Goal: Communication & Community: Participate in discussion

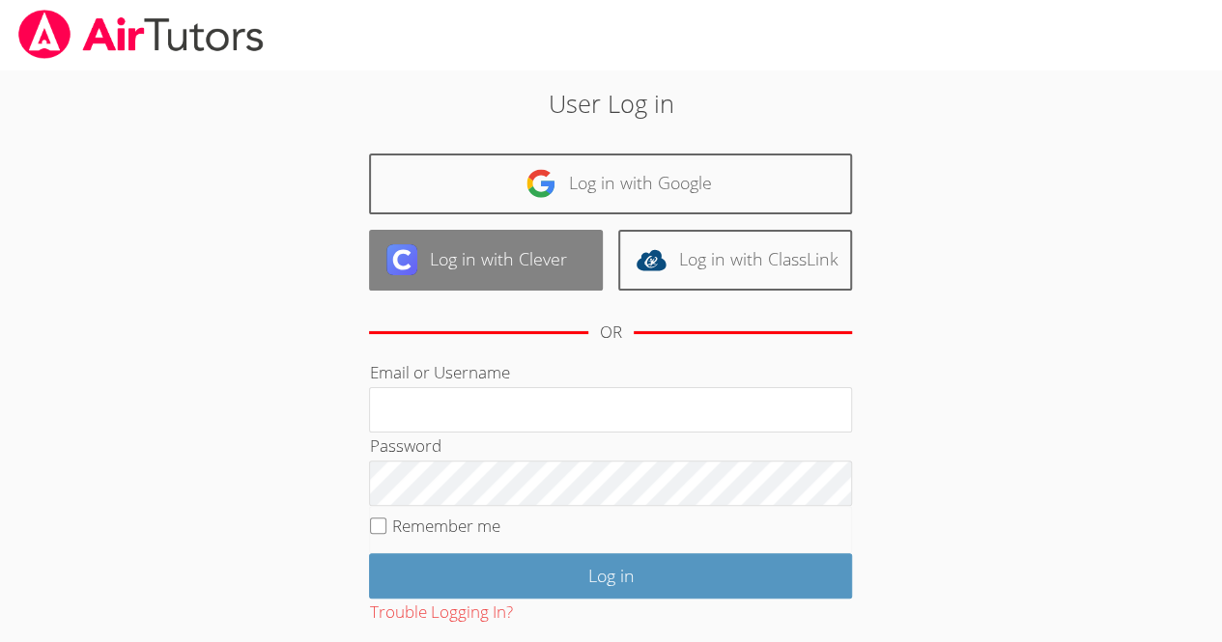
click at [518, 267] on link "Log in with Clever" at bounding box center [486, 260] width 234 height 61
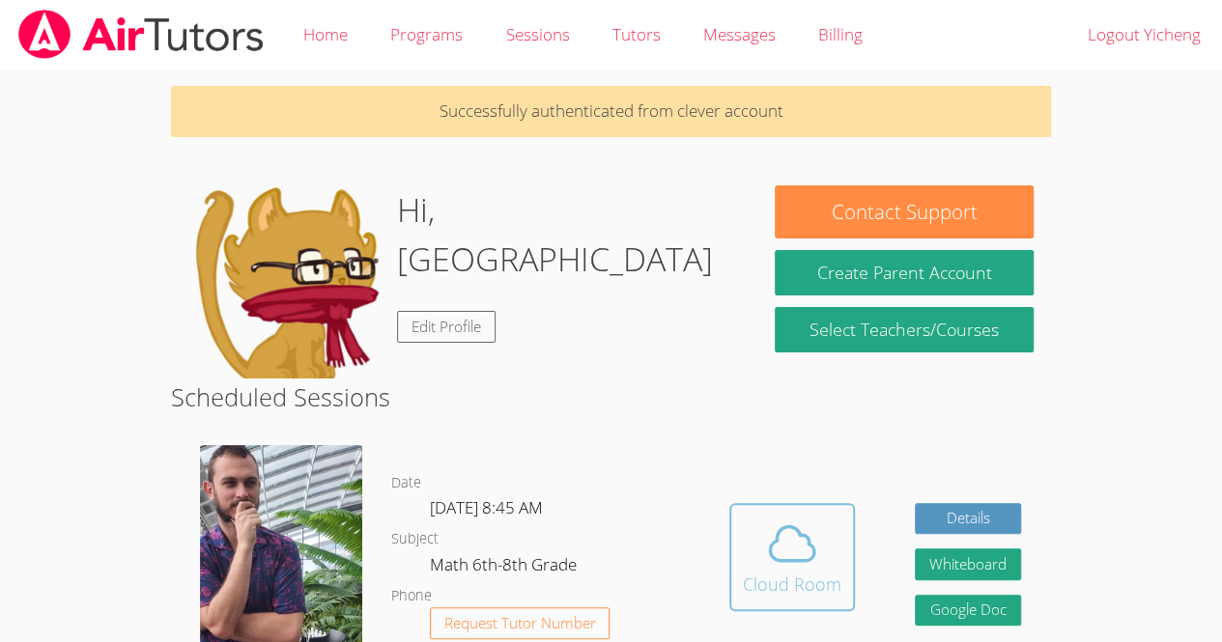
click at [786, 511] on button "Cloud Room" at bounding box center [792, 557] width 126 height 108
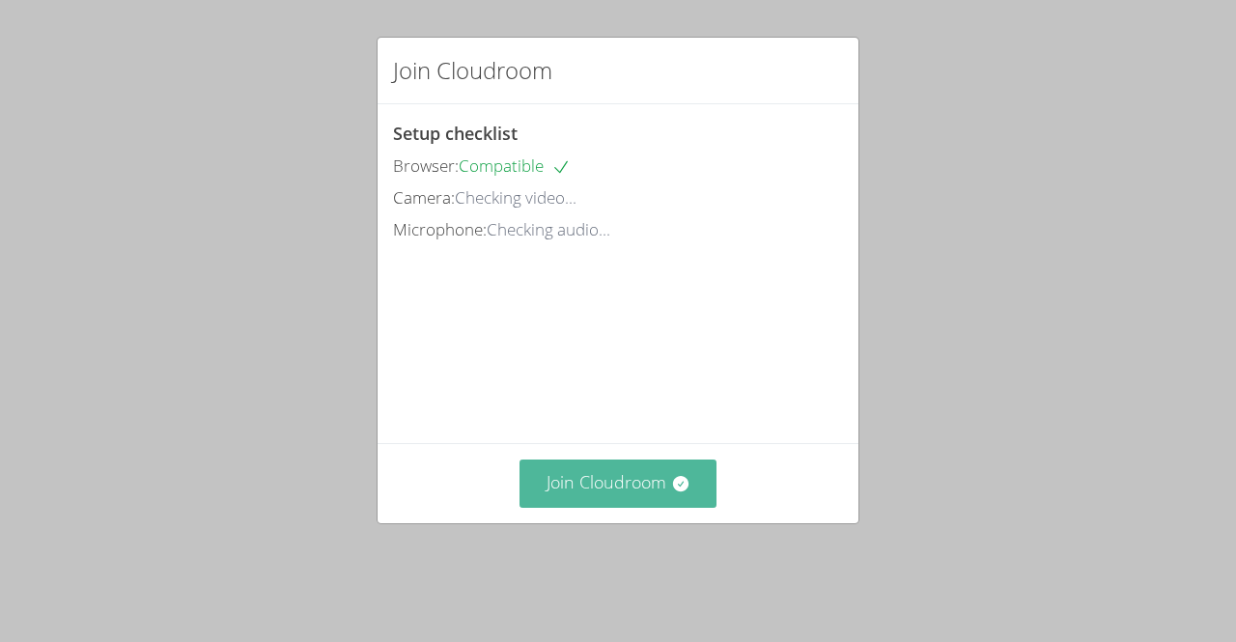
click at [622, 499] on button "Join Cloudroom" at bounding box center [619, 483] width 198 height 47
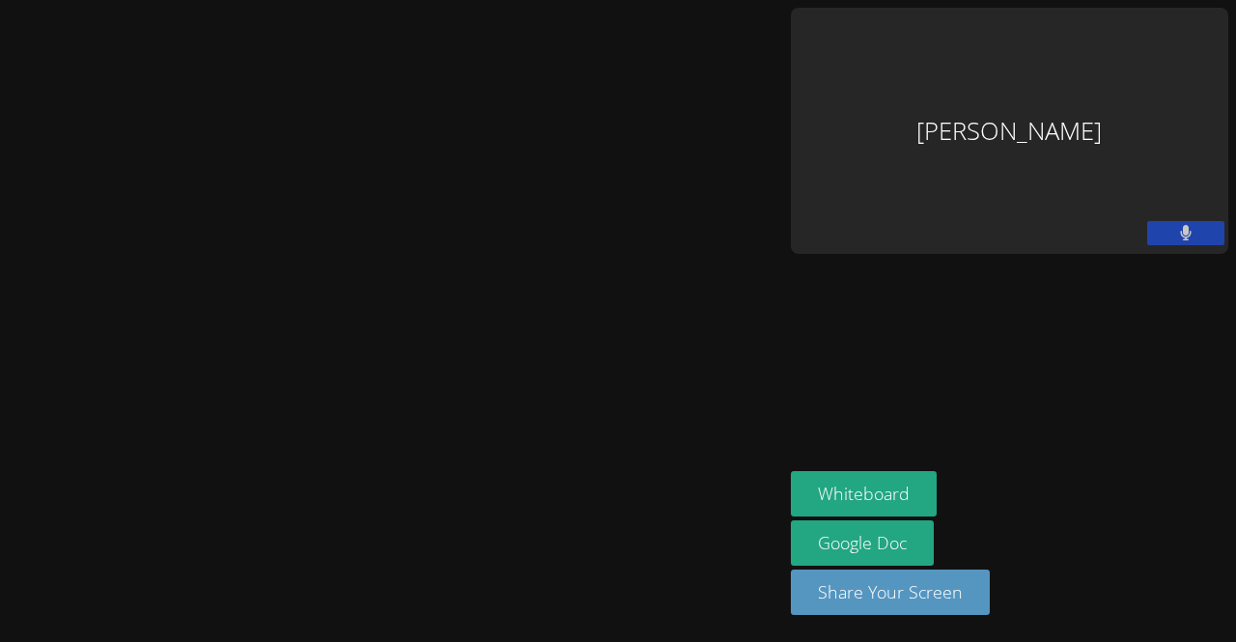
click at [246, 119] on video at bounding box center [391, 283] width 290 height 432
click at [1110, 52] on div "Yicheng Peng" at bounding box center [1009, 131] width 437 height 246
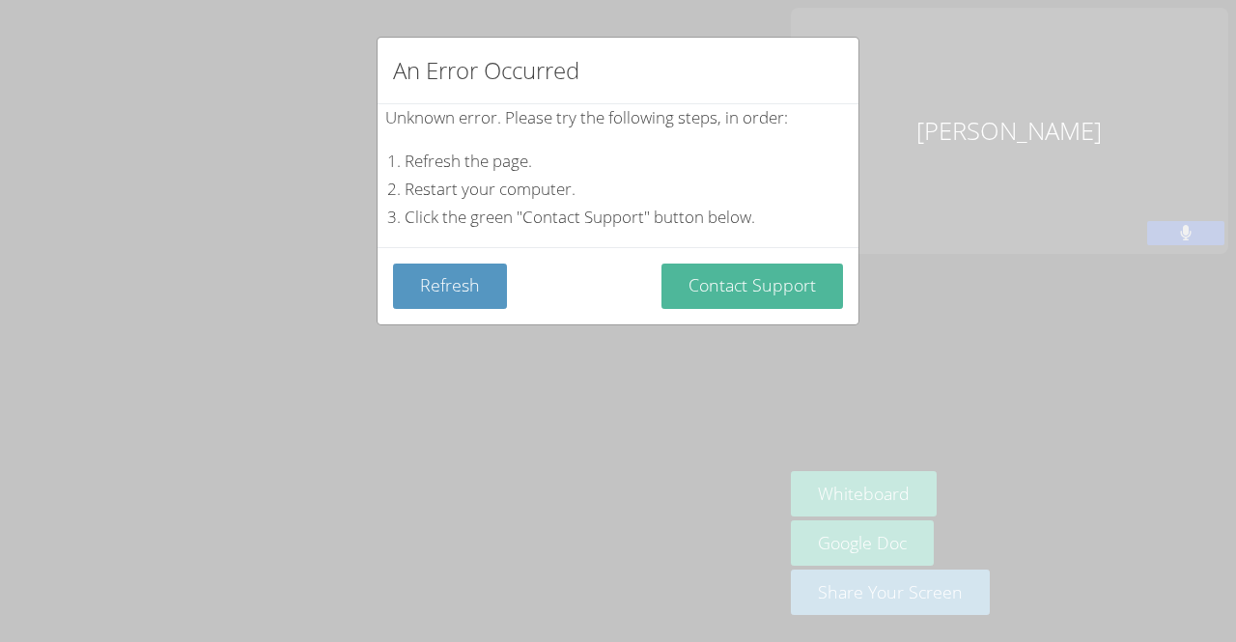
click at [788, 271] on button "Contact Support" at bounding box center [752, 286] width 182 height 45
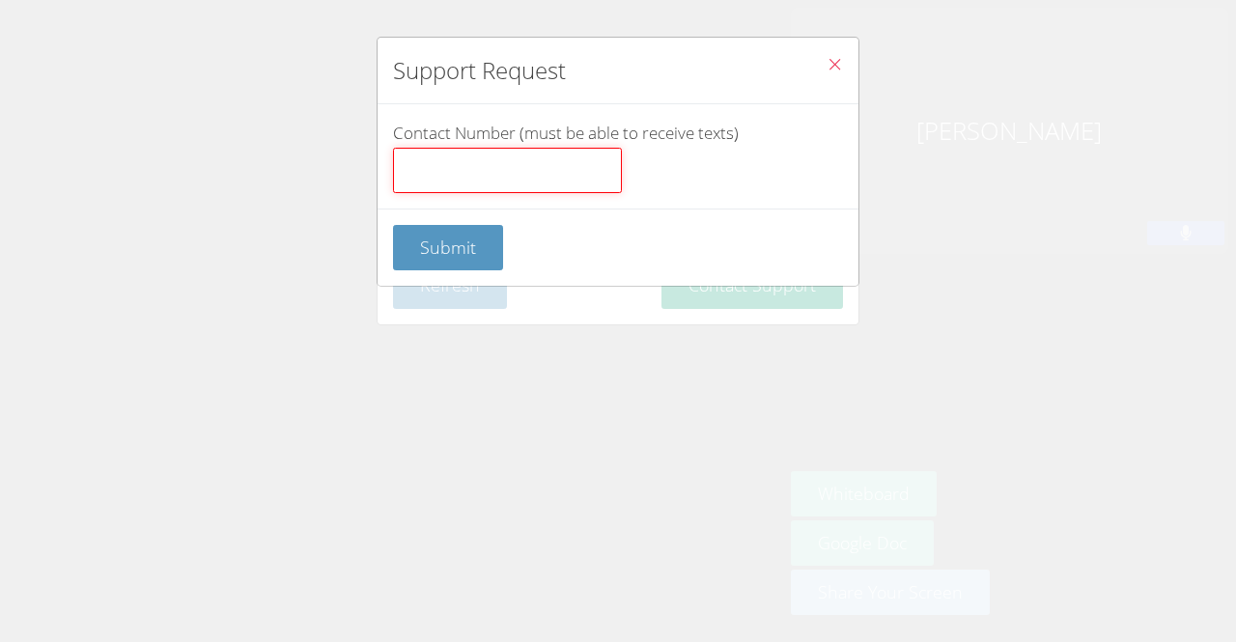
click at [520, 183] on input "Contact Number (must be able to receive texts)" at bounding box center [507, 171] width 229 height 46
click at [827, 56] on icon "Close" at bounding box center [835, 64] width 16 height 16
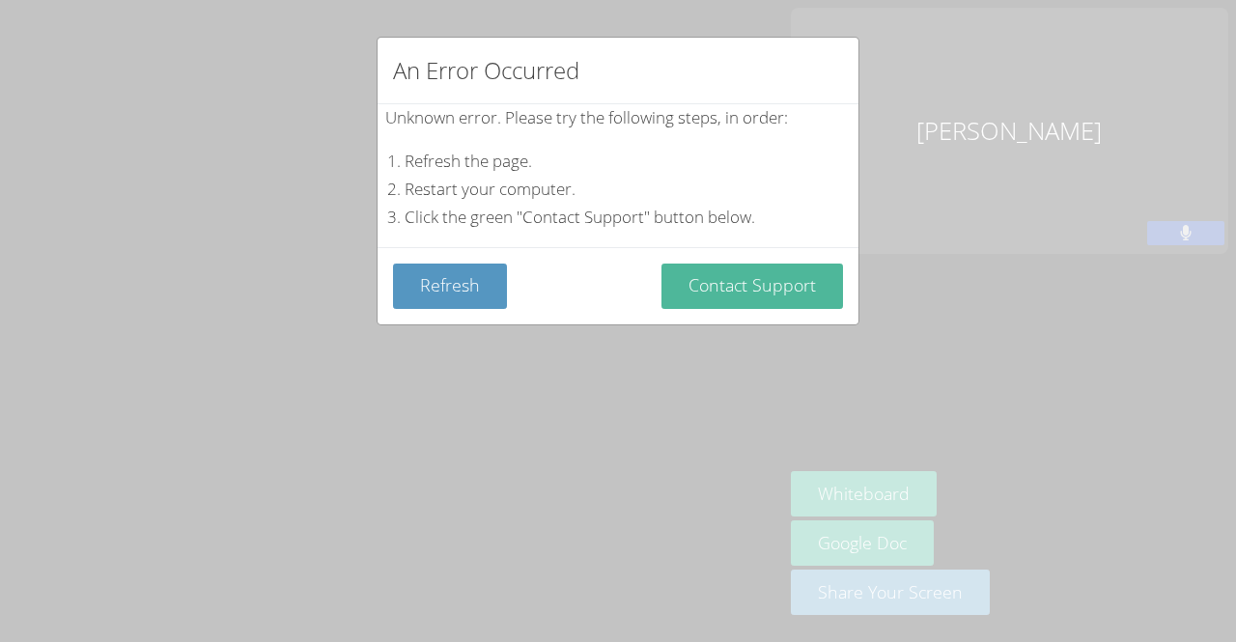
click at [765, 276] on button "Contact Support" at bounding box center [752, 286] width 182 height 45
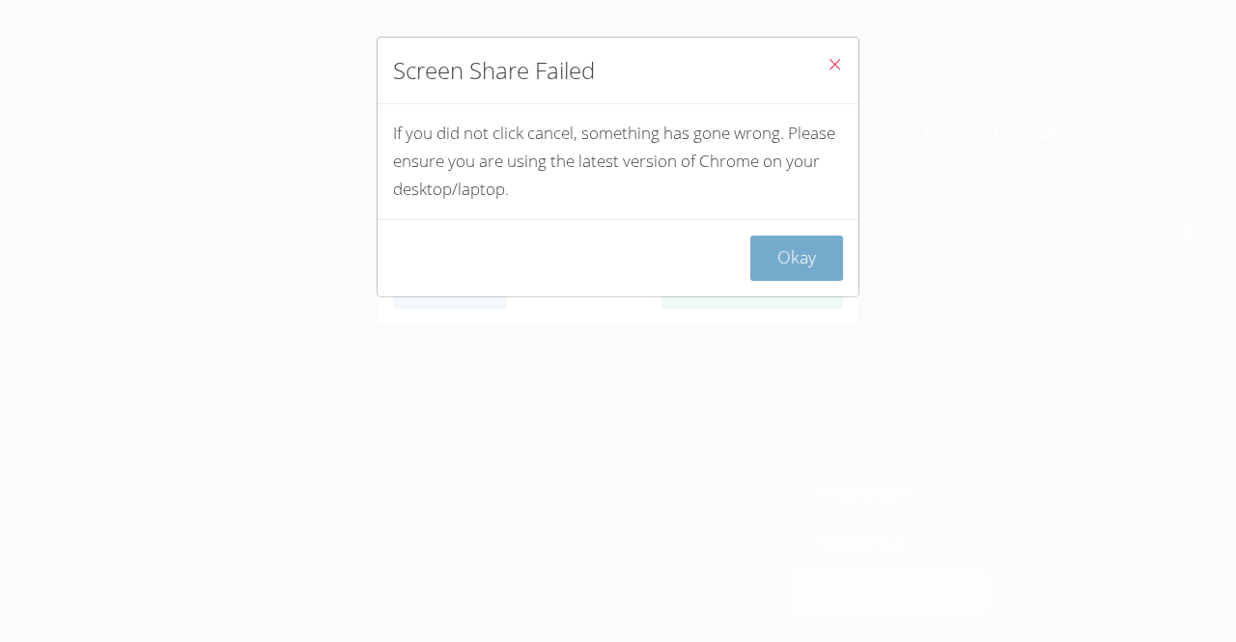
click at [817, 266] on button "Okay" at bounding box center [796, 258] width 93 height 45
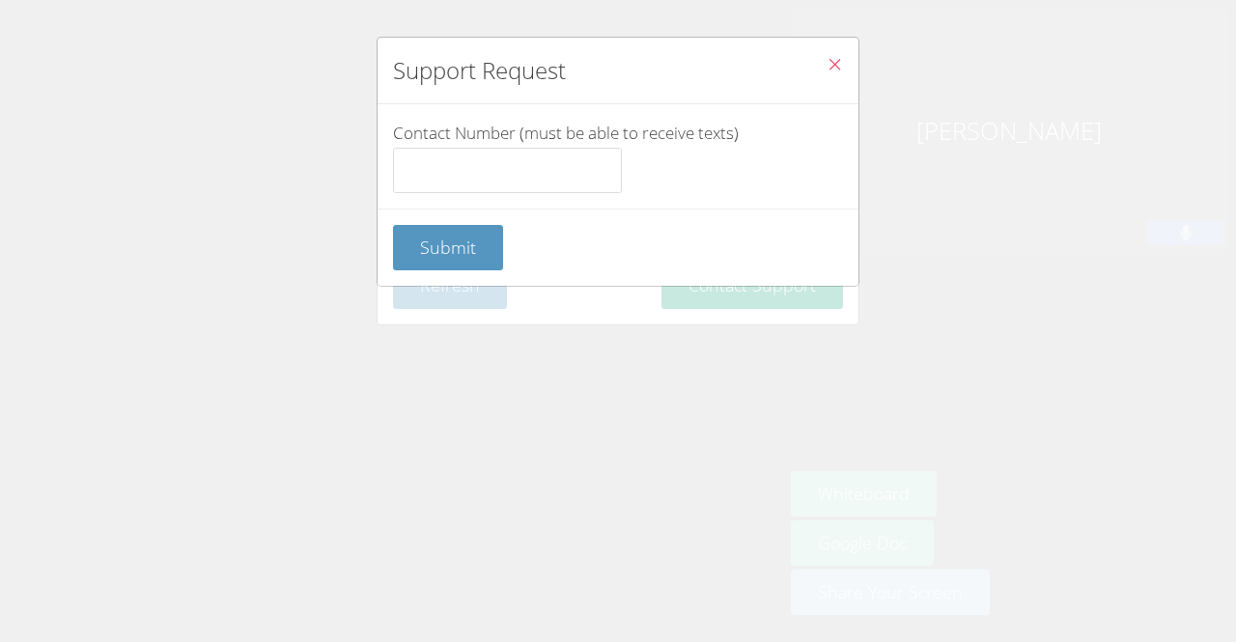
click at [827, 64] on icon "Close" at bounding box center [835, 64] width 16 height 16
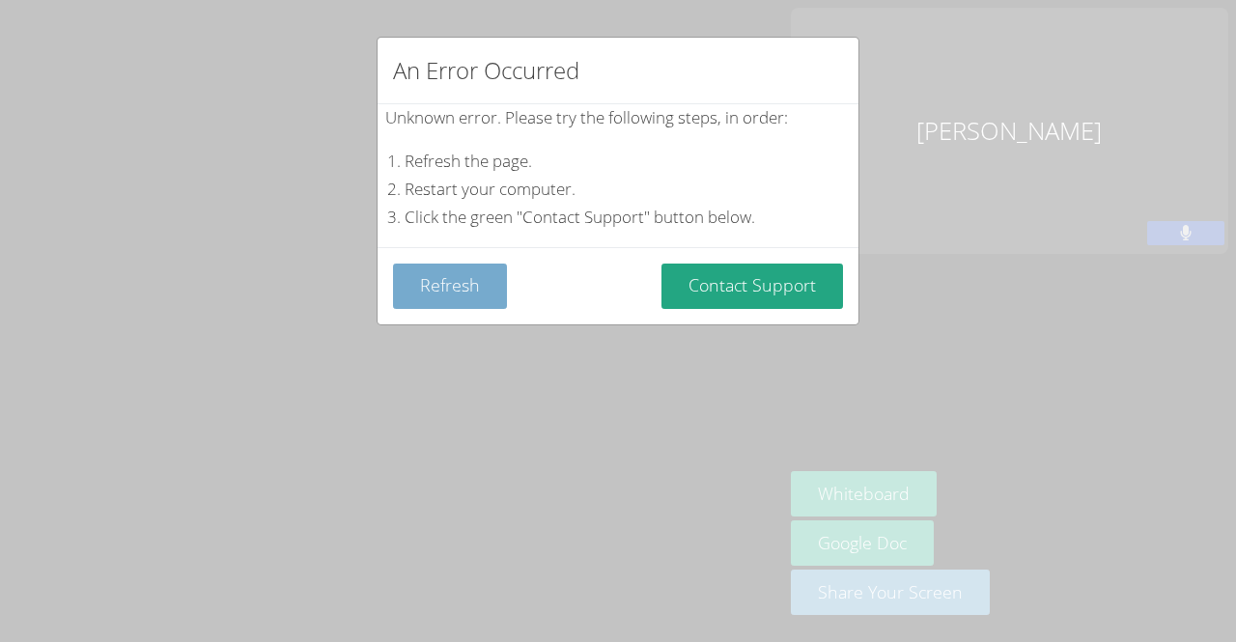
click at [451, 279] on button "Refresh" at bounding box center [450, 286] width 114 height 45
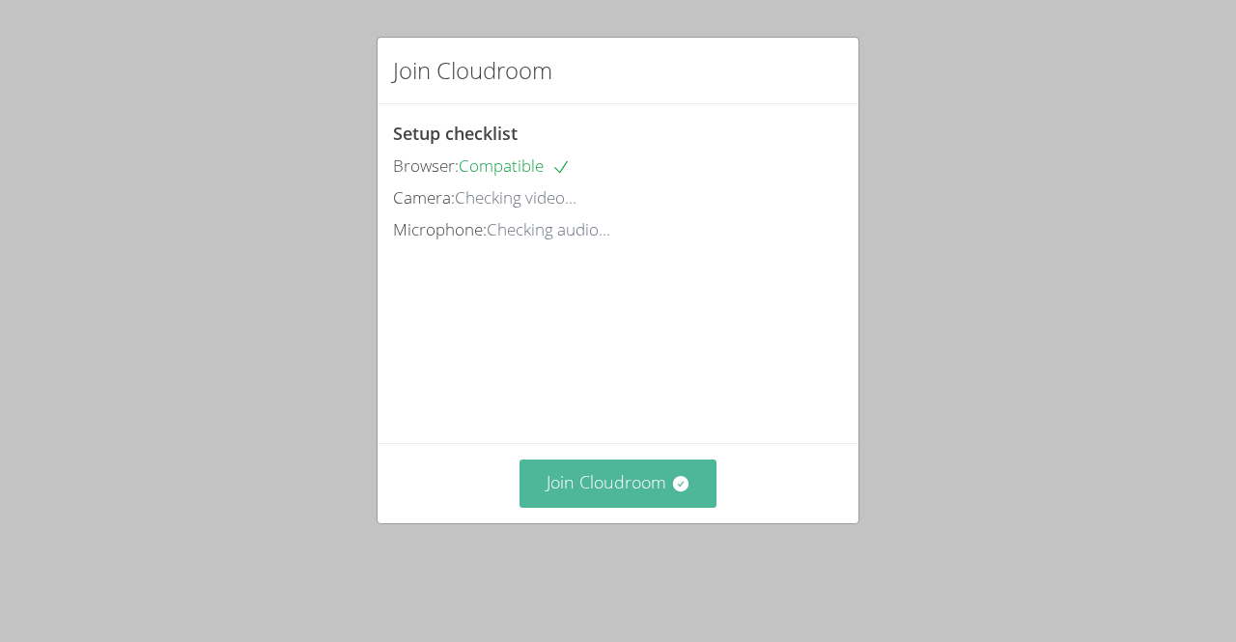
click at [595, 507] on button "Join Cloudroom" at bounding box center [619, 483] width 198 height 47
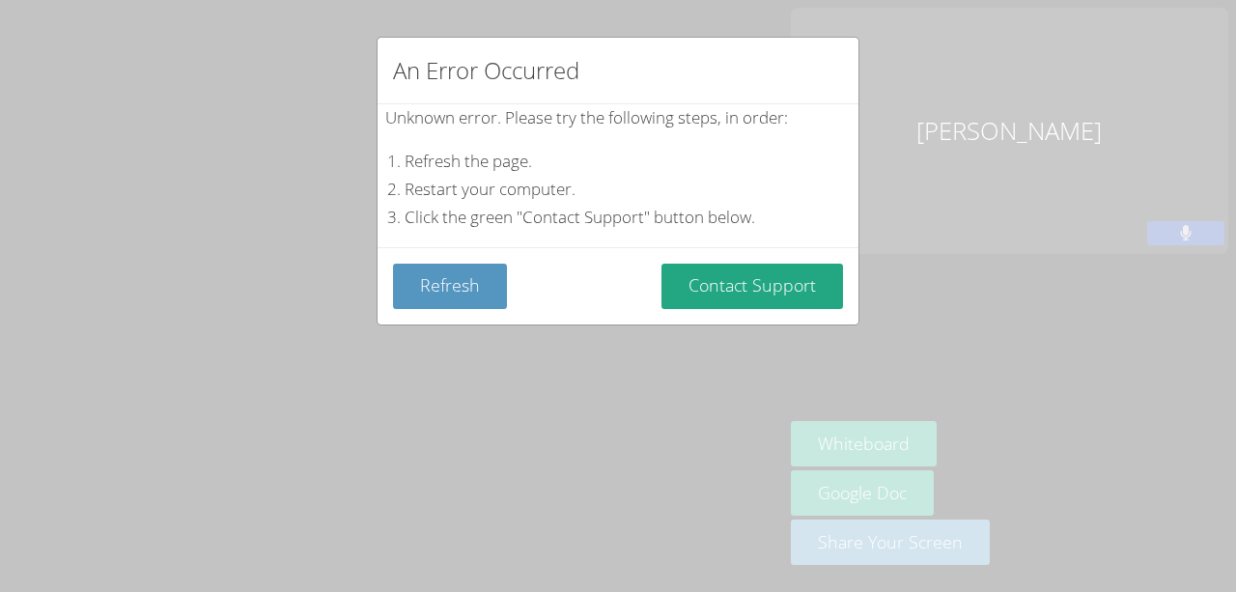
drag, startPoint x: 479, startPoint y: 290, endPoint x: 479, endPoint y: 239, distance: 50.2
click at [0, 0] on div "Unknown error. Please try the following steps, in order: Refresh the page. Rest…" at bounding box center [0, 0] width 0 height 0
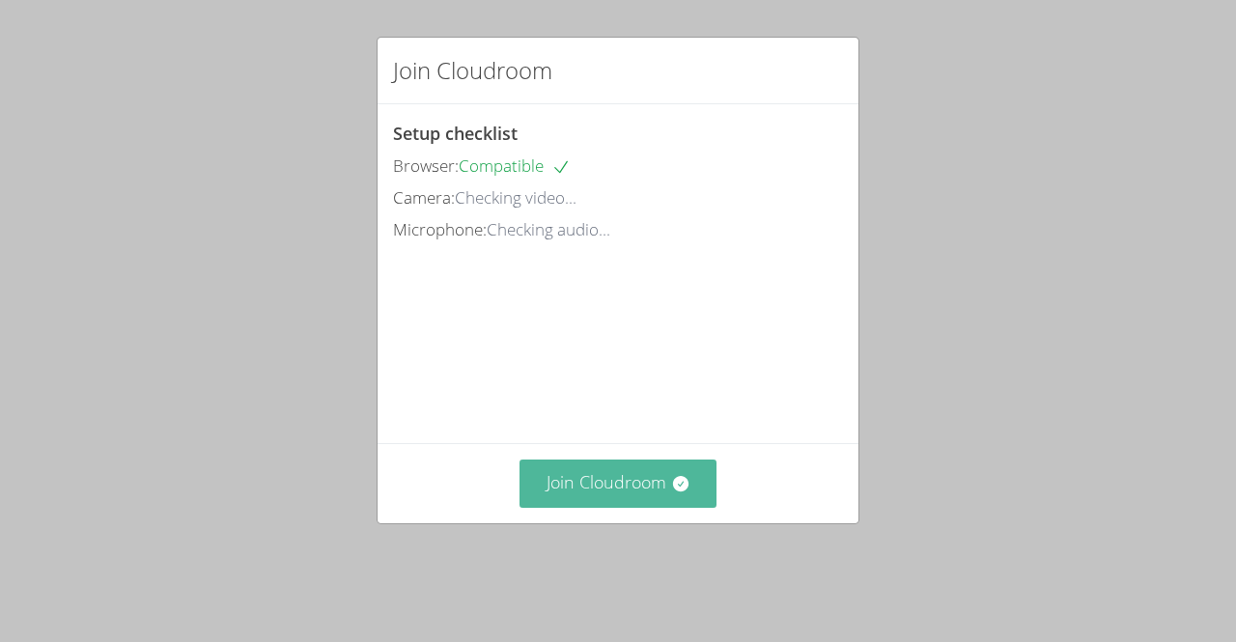
click at [591, 507] on button "Join Cloudroom" at bounding box center [619, 483] width 198 height 47
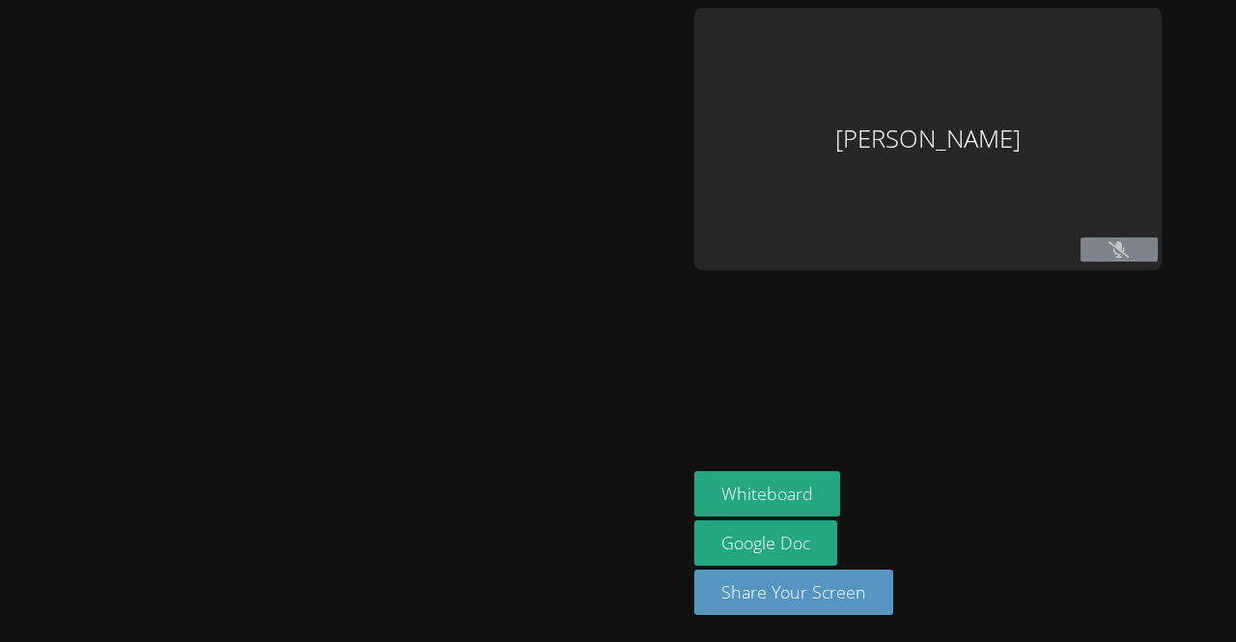
click at [591, 514] on div at bounding box center [343, 321] width 671 height 627
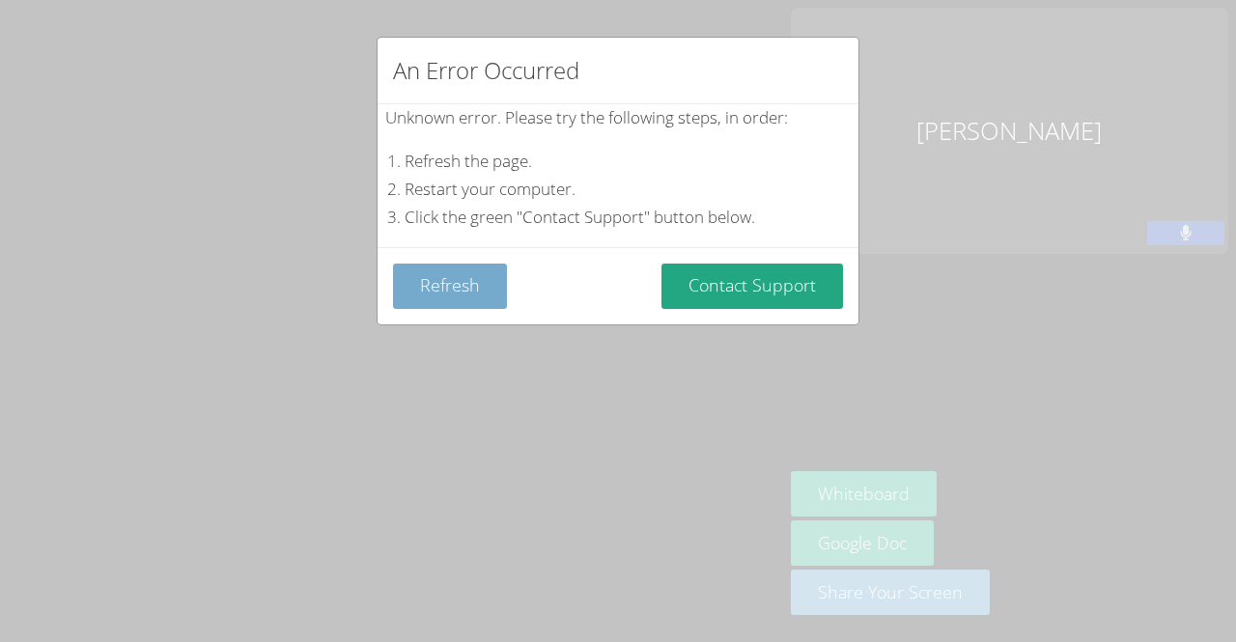
click at [454, 287] on button "Refresh" at bounding box center [450, 286] width 114 height 45
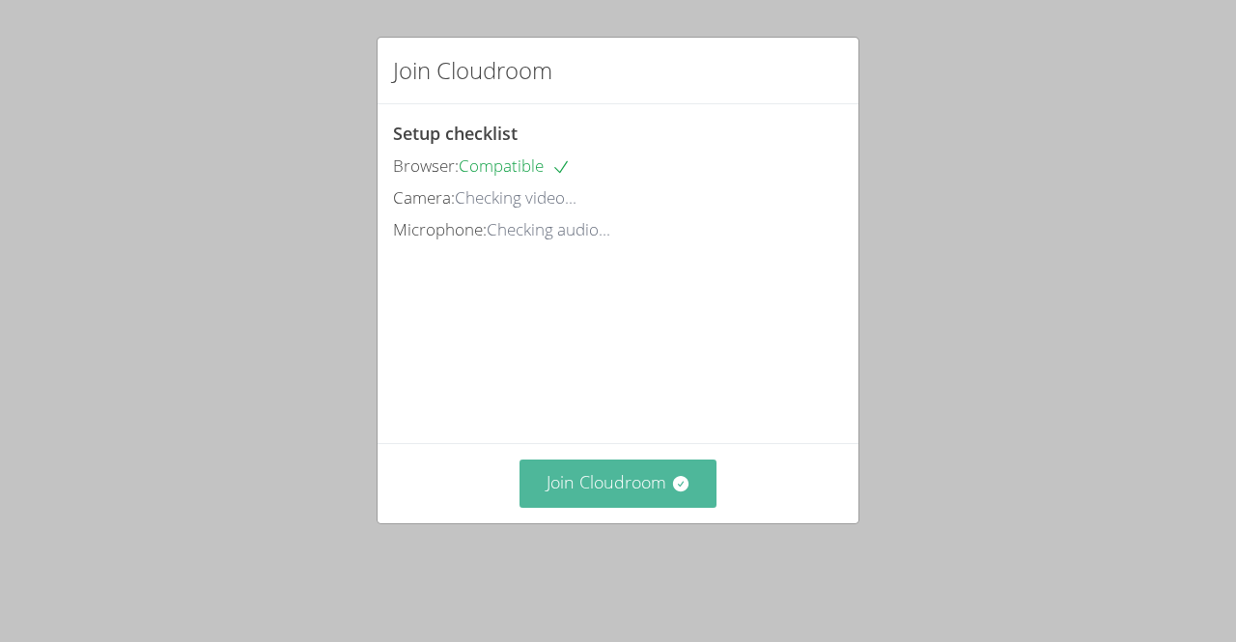
click at [548, 507] on button "Join Cloudroom" at bounding box center [619, 483] width 198 height 47
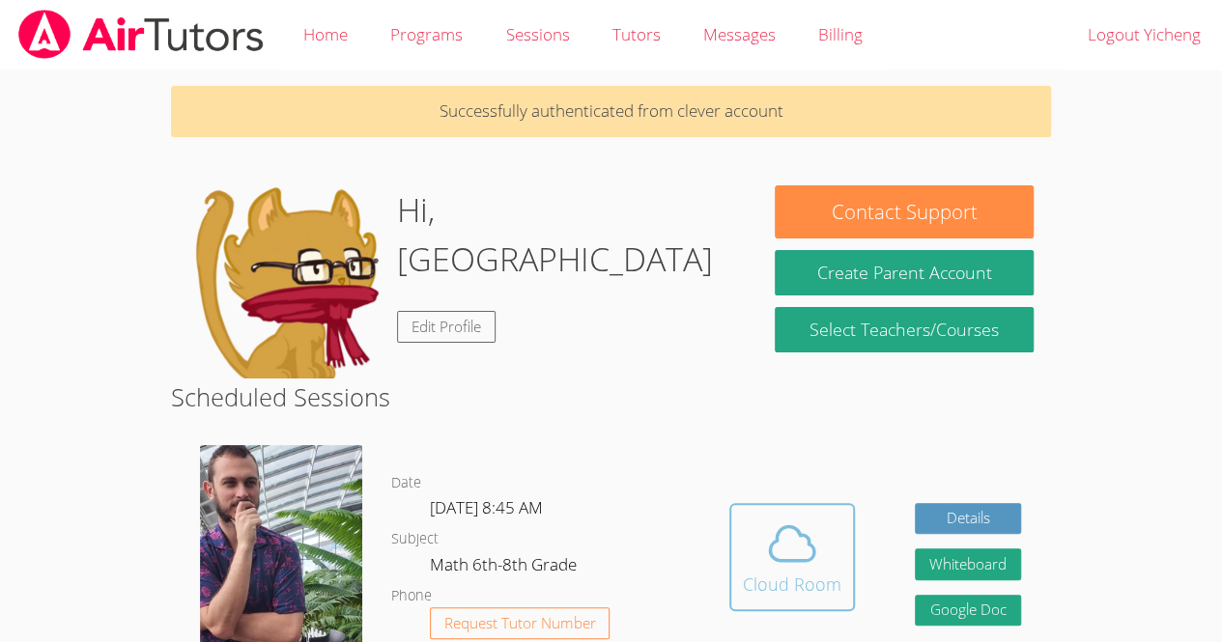
click at [774, 526] on icon at bounding box center [792, 544] width 54 height 54
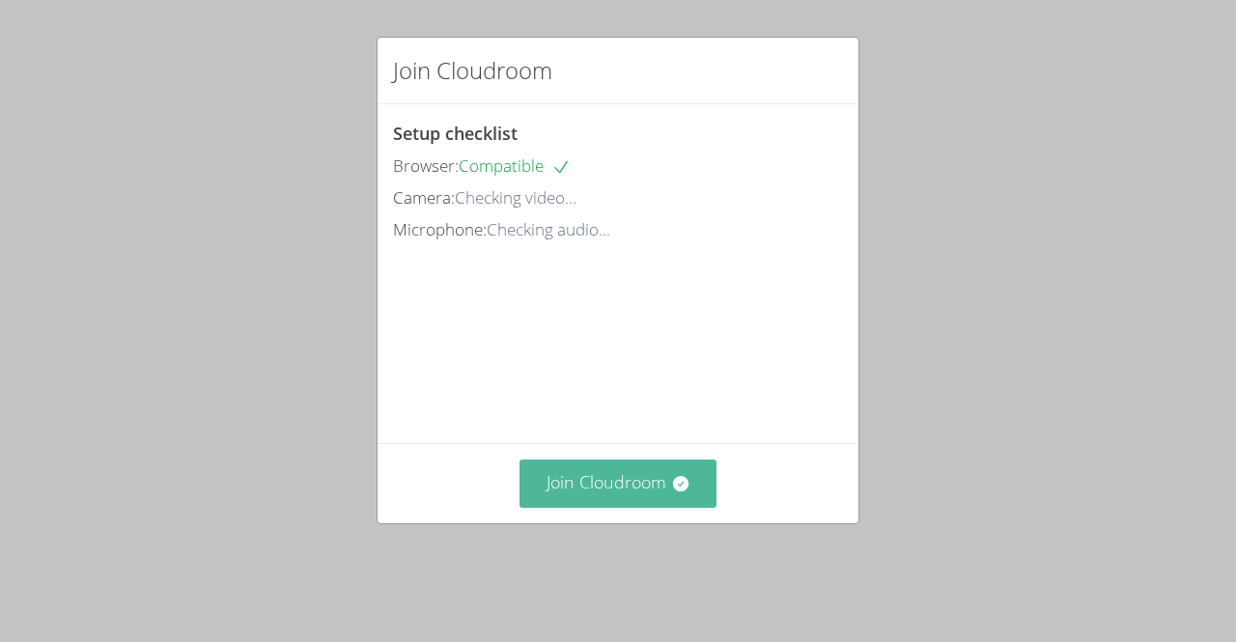
click at [604, 507] on button "Join Cloudroom" at bounding box center [619, 483] width 198 height 47
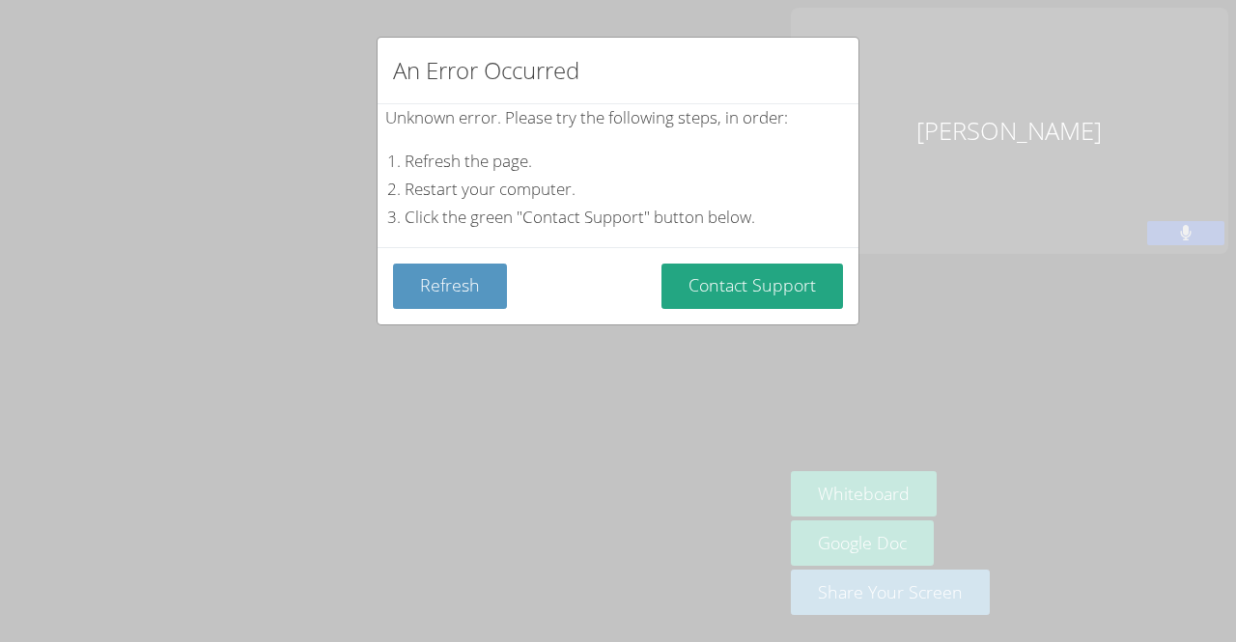
click at [1099, 194] on div "An Error Occurred Unknown error. Please try the following steps, in order: Refr…" at bounding box center [618, 321] width 1236 height 642
click at [463, 283] on button "Refresh" at bounding box center [450, 286] width 114 height 45
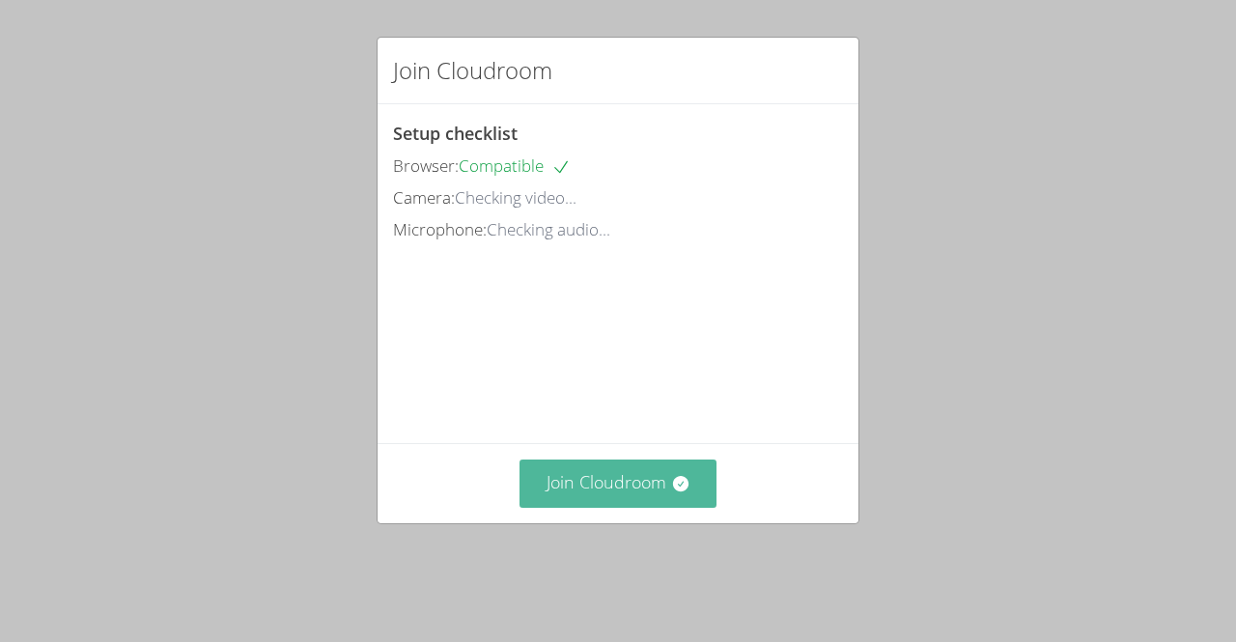
click at [572, 507] on button "Join Cloudroom" at bounding box center [619, 483] width 198 height 47
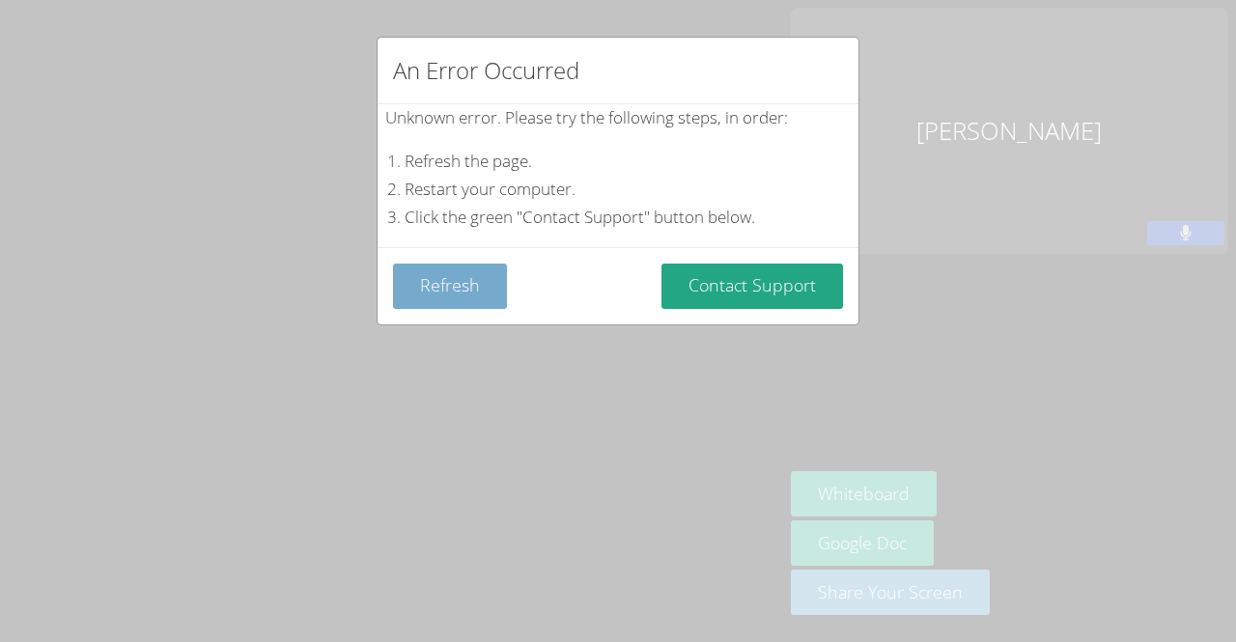
click at [440, 284] on button "Refresh" at bounding box center [450, 286] width 114 height 45
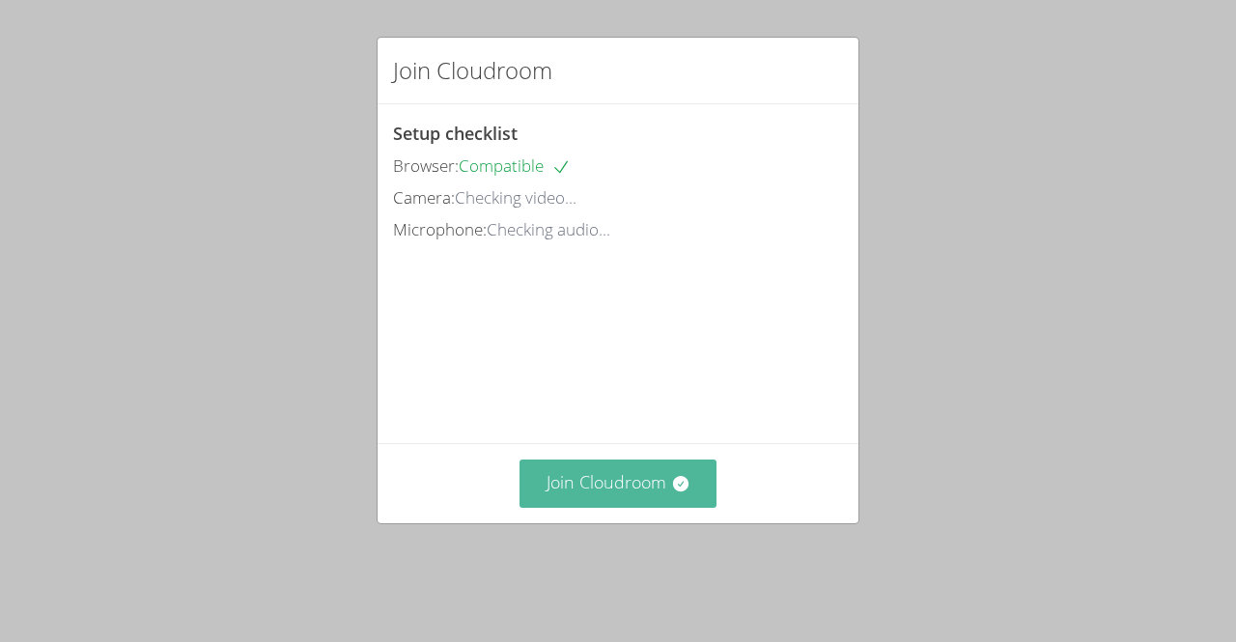
click at [587, 507] on button "Join Cloudroom" at bounding box center [619, 483] width 198 height 47
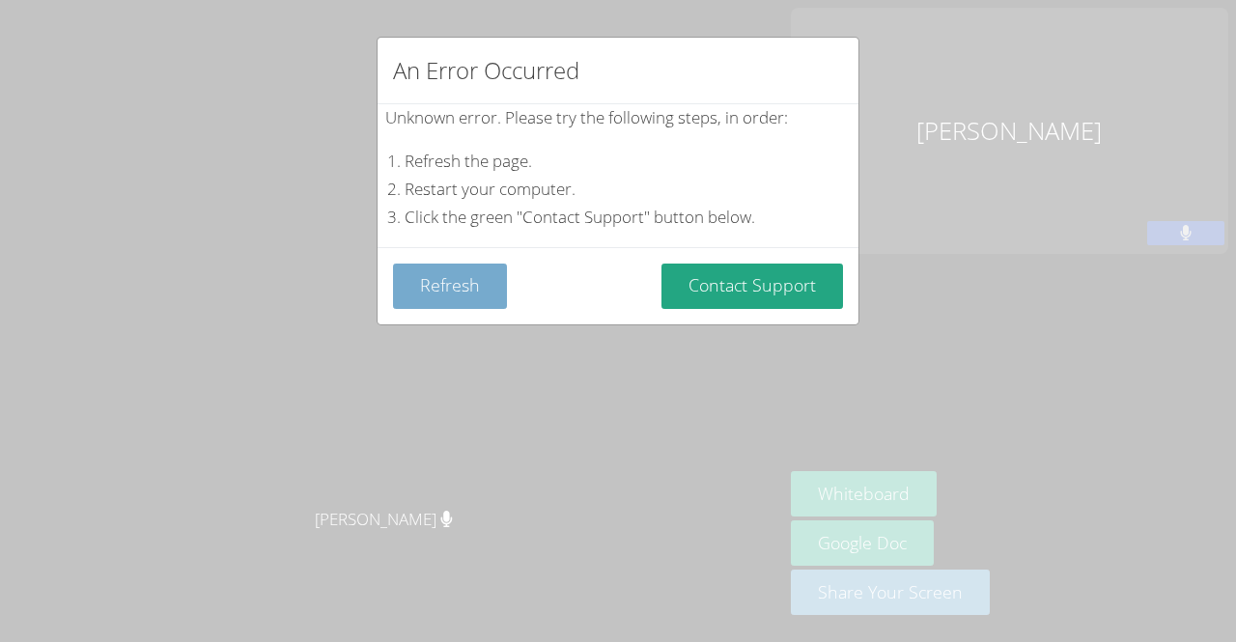
click at [453, 290] on button "Refresh" at bounding box center [450, 286] width 114 height 45
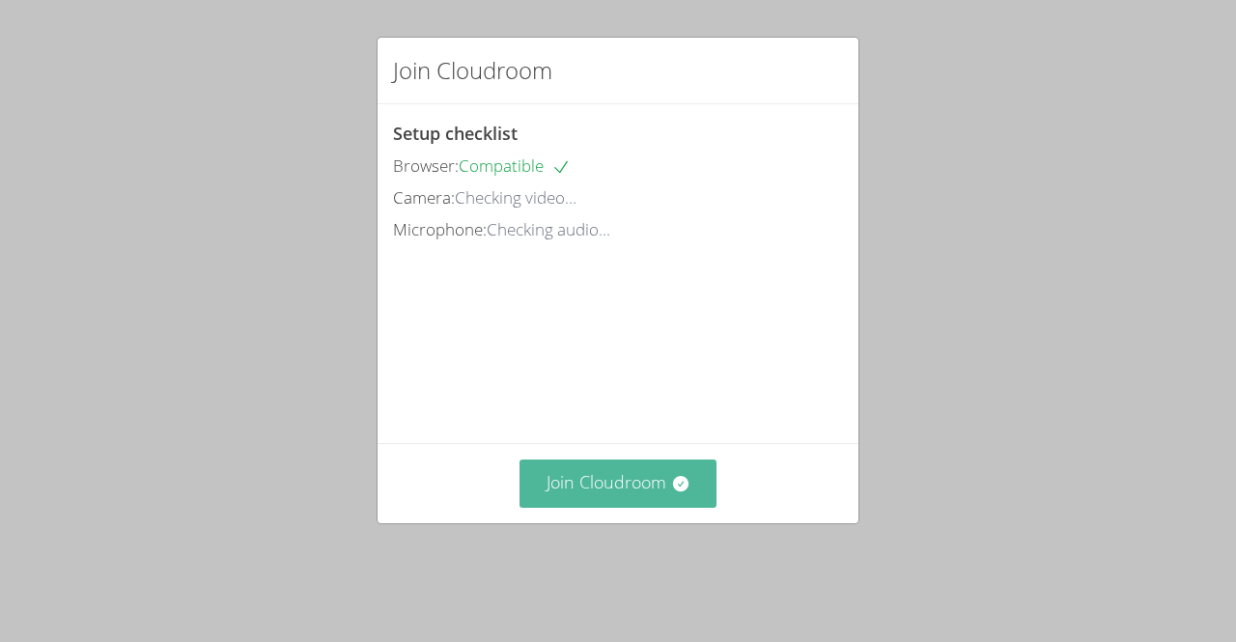
click at [593, 507] on button "Join Cloudroom" at bounding box center [619, 483] width 198 height 47
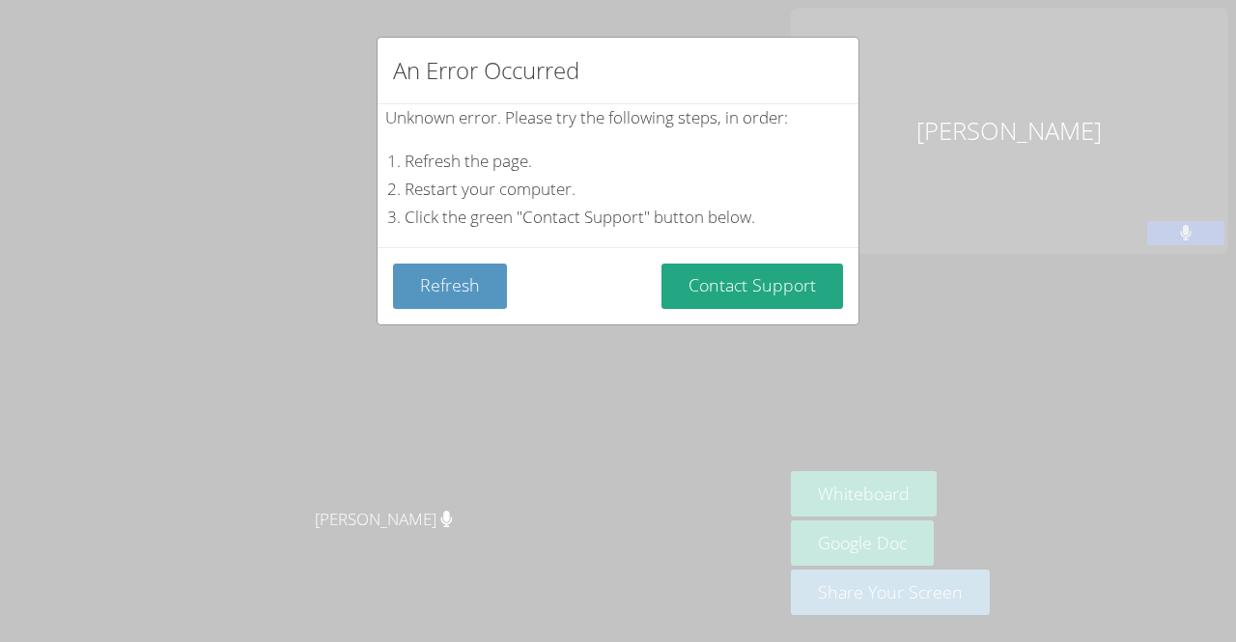
drag, startPoint x: 267, startPoint y: 637, endPoint x: 178, endPoint y: 144, distance: 501.4
click at [178, 144] on div "An Error Occurred Unknown error. Please try the following steps, in order: Refr…" at bounding box center [618, 321] width 1236 height 642
click at [450, 303] on button "Refresh" at bounding box center [450, 286] width 114 height 45
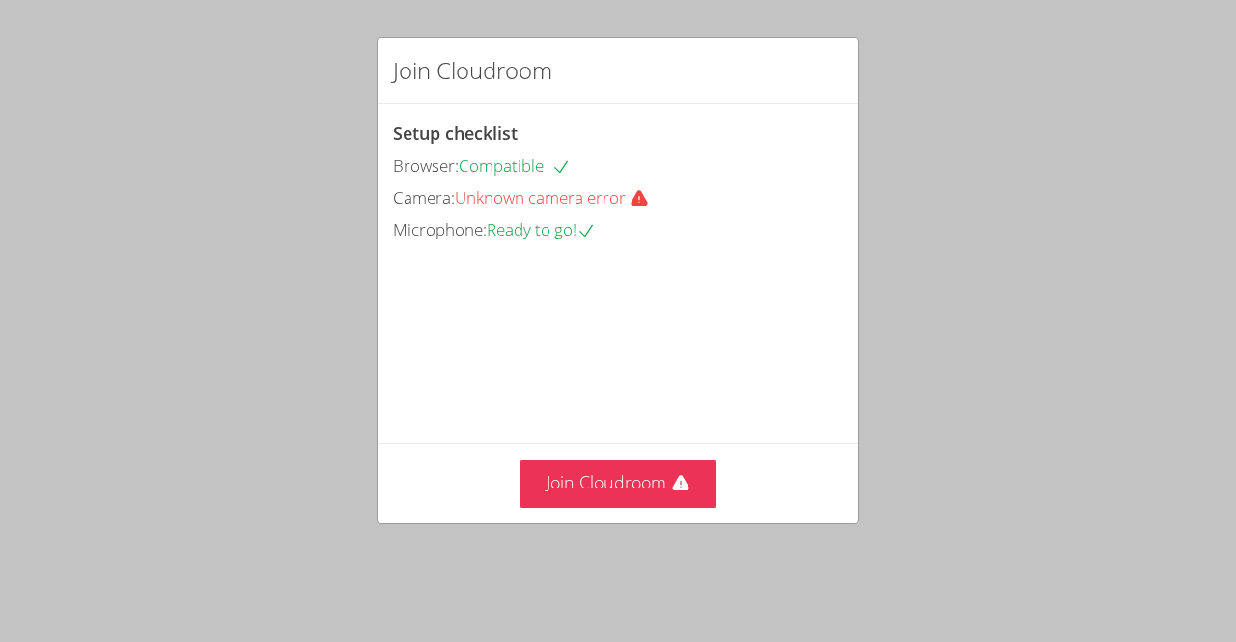
drag, startPoint x: 1200, startPoint y: 154, endPoint x: 267, endPoint y: 195, distance: 933.7
click at [267, 195] on div "Join Cloudroom Setup checklist Browser: Compatible Camera: Unknown camera error…" at bounding box center [618, 321] width 1236 height 642
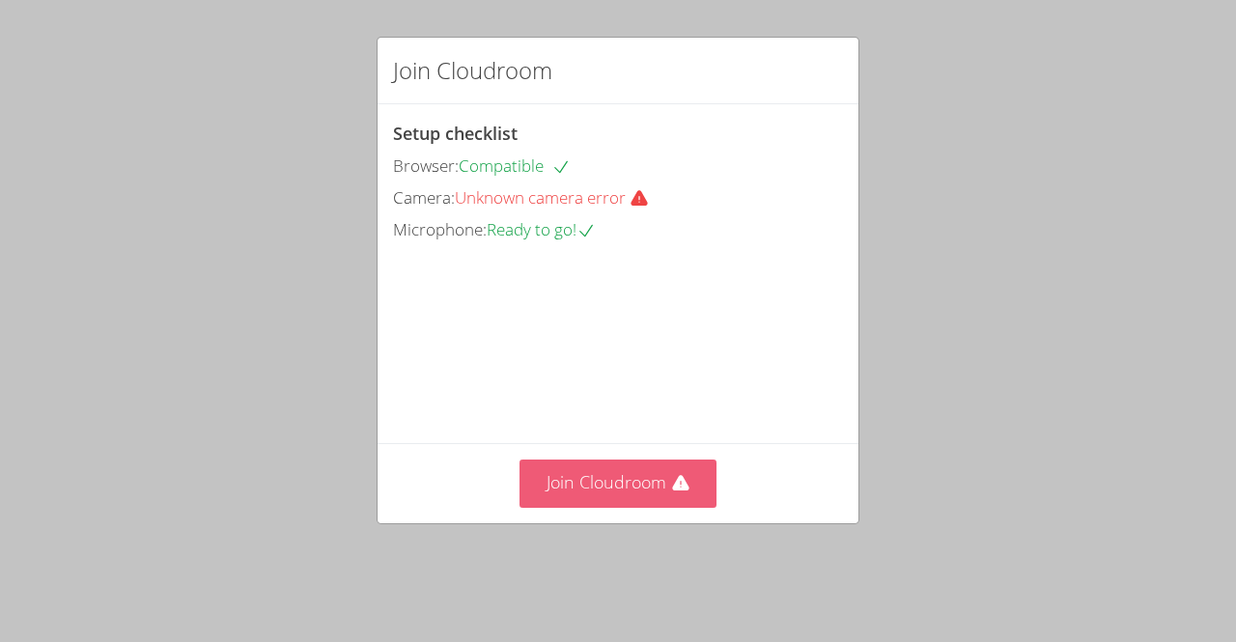
click at [585, 507] on button "Join Cloudroom" at bounding box center [619, 483] width 198 height 47
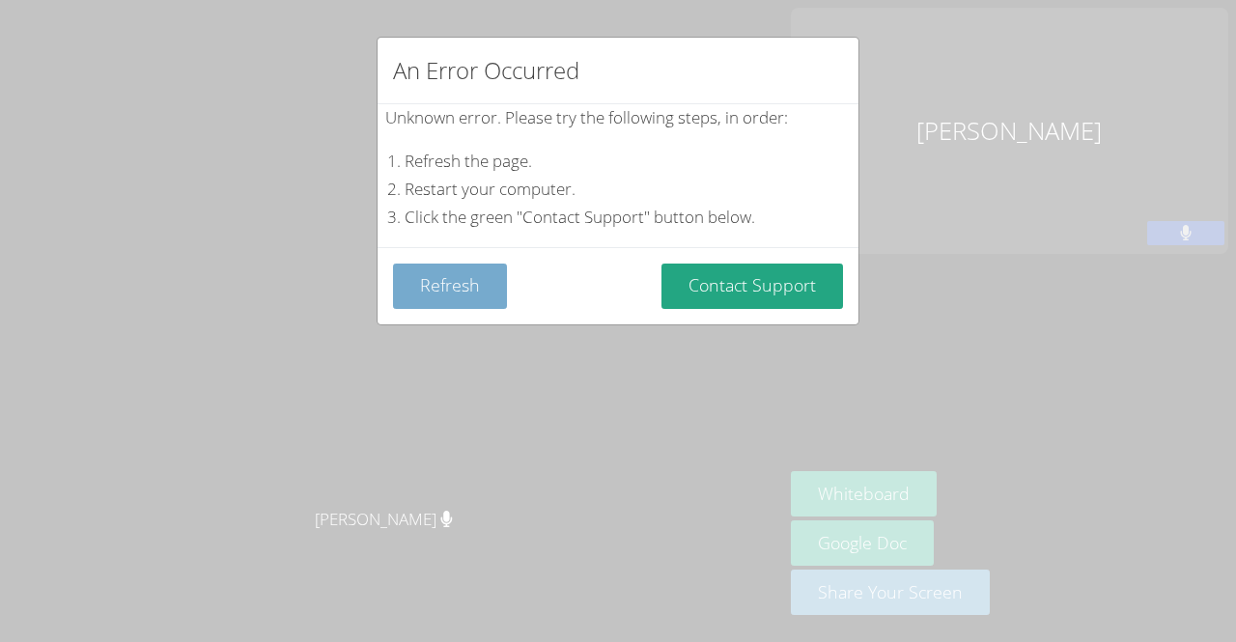
click at [464, 279] on button "Refresh" at bounding box center [450, 286] width 114 height 45
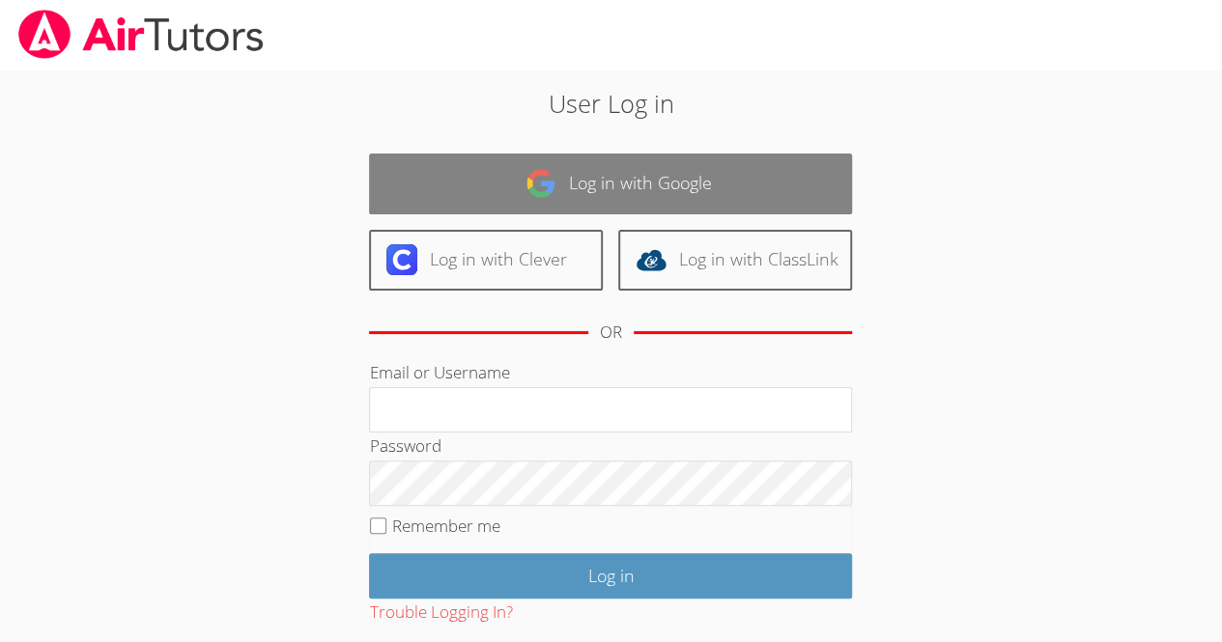
click at [510, 171] on link "Log in with Google" at bounding box center [610, 184] width 483 height 61
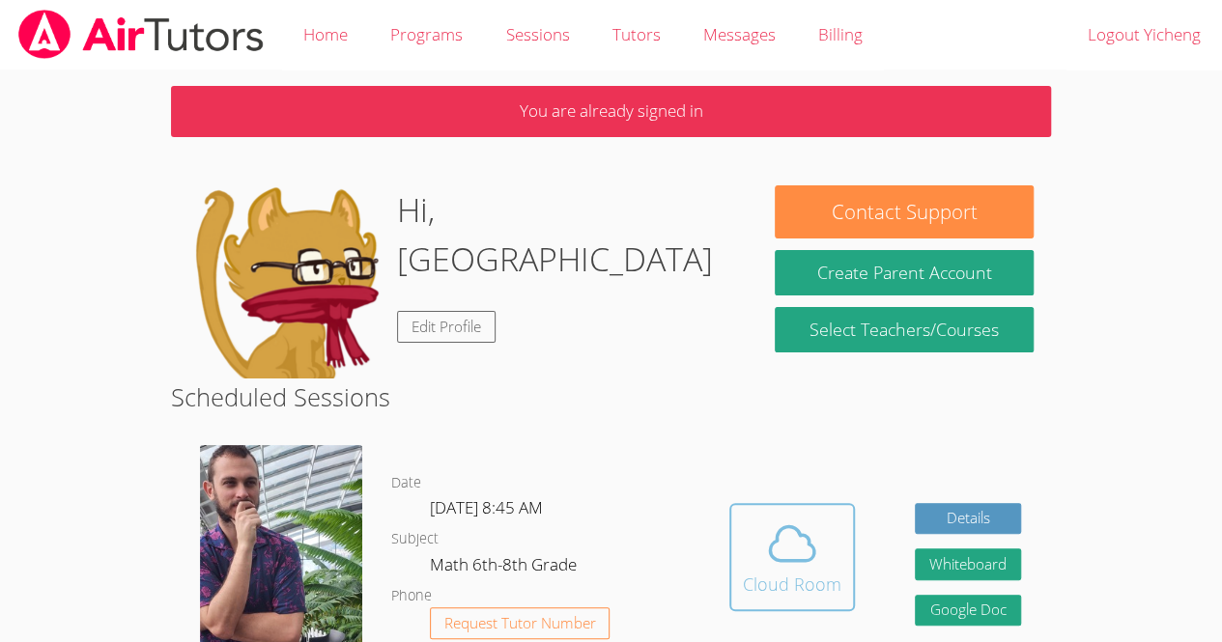
click at [810, 542] on icon at bounding box center [792, 544] width 54 height 54
click at [800, 542] on icon at bounding box center [792, 544] width 54 height 54
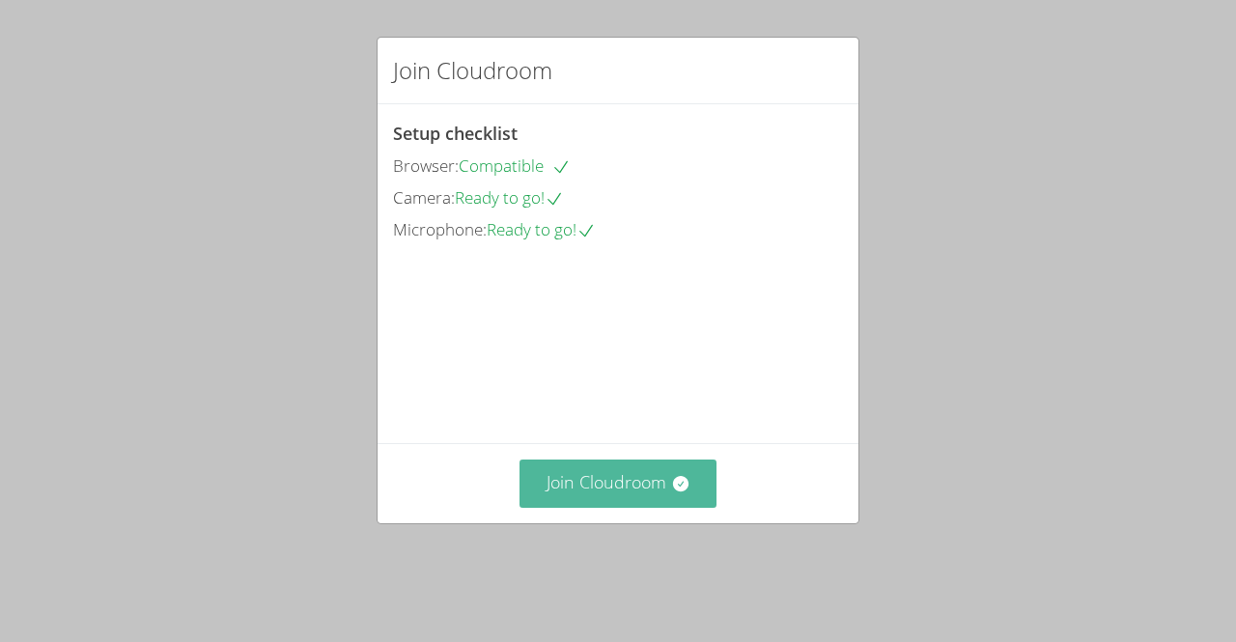
click at [616, 507] on button "Join Cloudroom" at bounding box center [619, 483] width 198 height 47
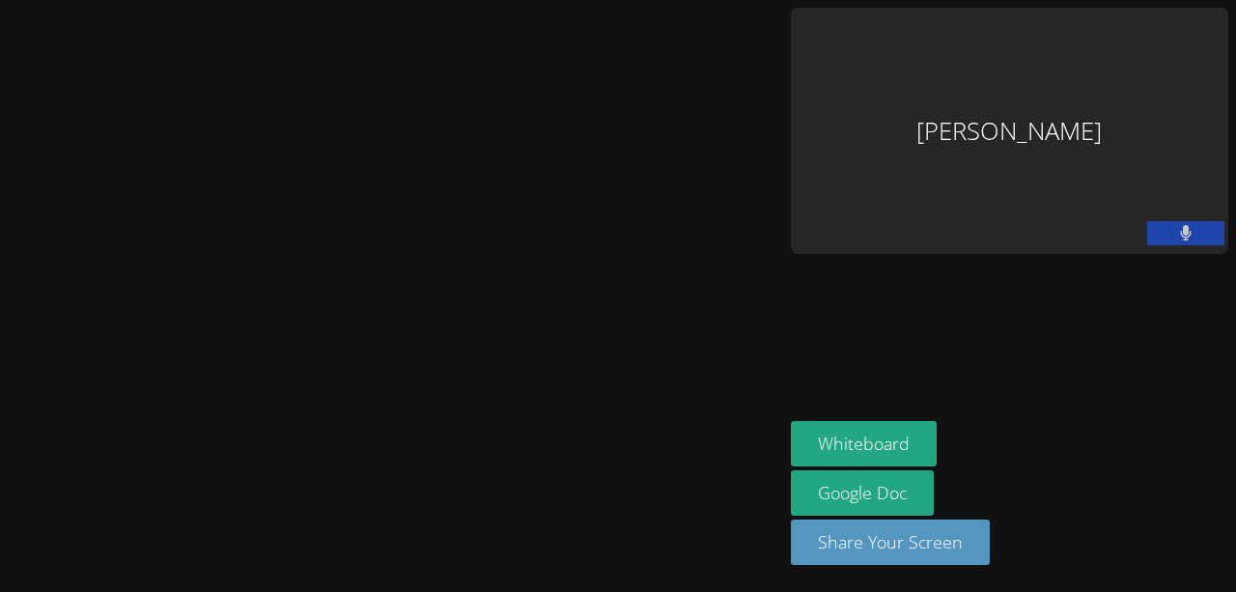
drag, startPoint x: 539, startPoint y: 281, endPoint x: 561, endPoint y: 285, distance: 22.5
click at [536, 285] on video at bounding box center [391, 258] width 290 height 432
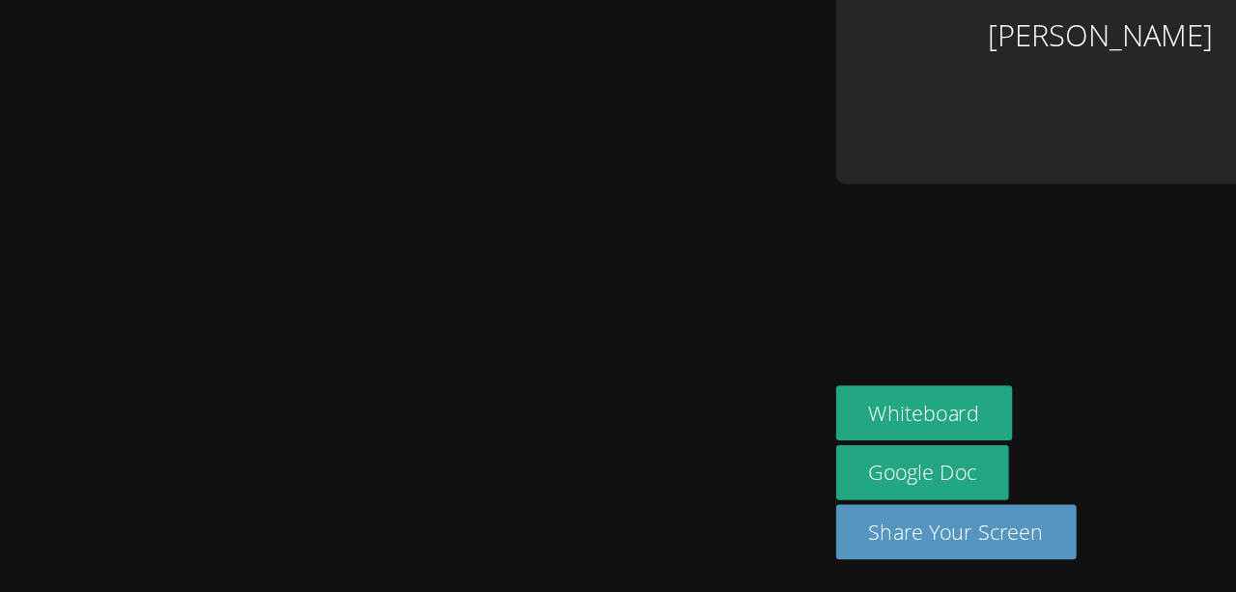
drag, startPoint x: 573, startPoint y: 428, endPoint x: 611, endPoint y: 427, distance: 38.6
click at [536, 427] on video at bounding box center [391, 258] width 290 height 432
drag, startPoint x: 610, startPoint y: 432, endPoint x: 650, endPoint y: 433, distance: 39.6
click at [536, 433] on video at bounding box center [391, 258] width 290 height 432
drag, startPoint x: 650, startPoint y: 433, endPoint x: 558, endPoint y: 452, distance: 93.7
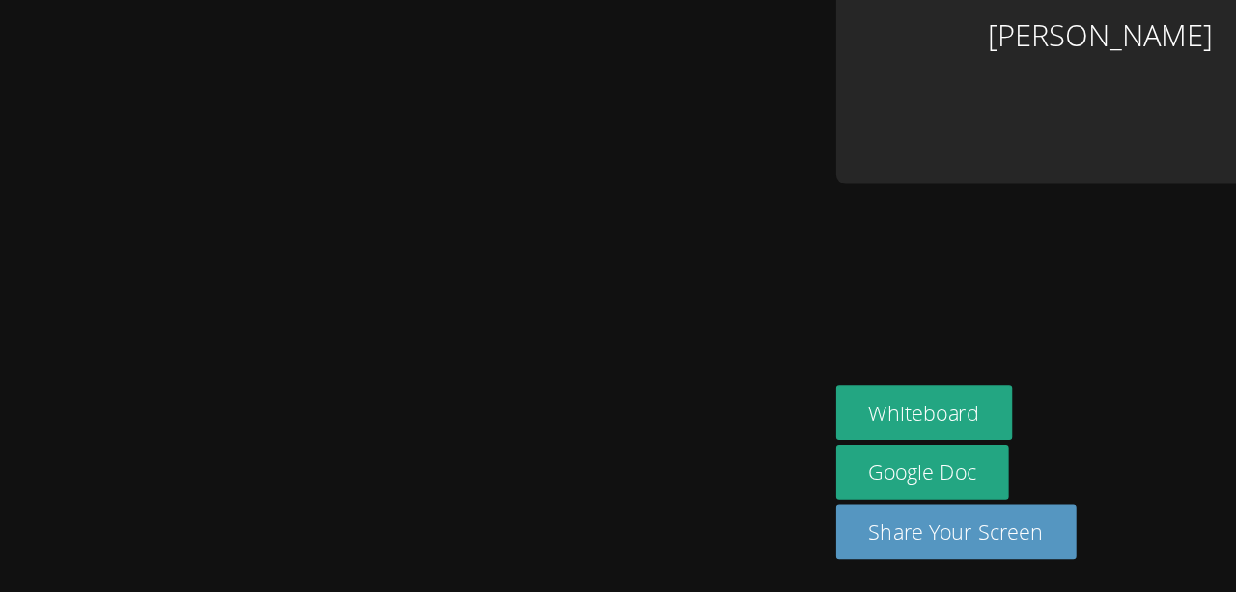
click at [536, 452] on video at bounding box center [391, 258] width 290 height 432
